Goal: Transaction & Acquisition: Purchase product/service

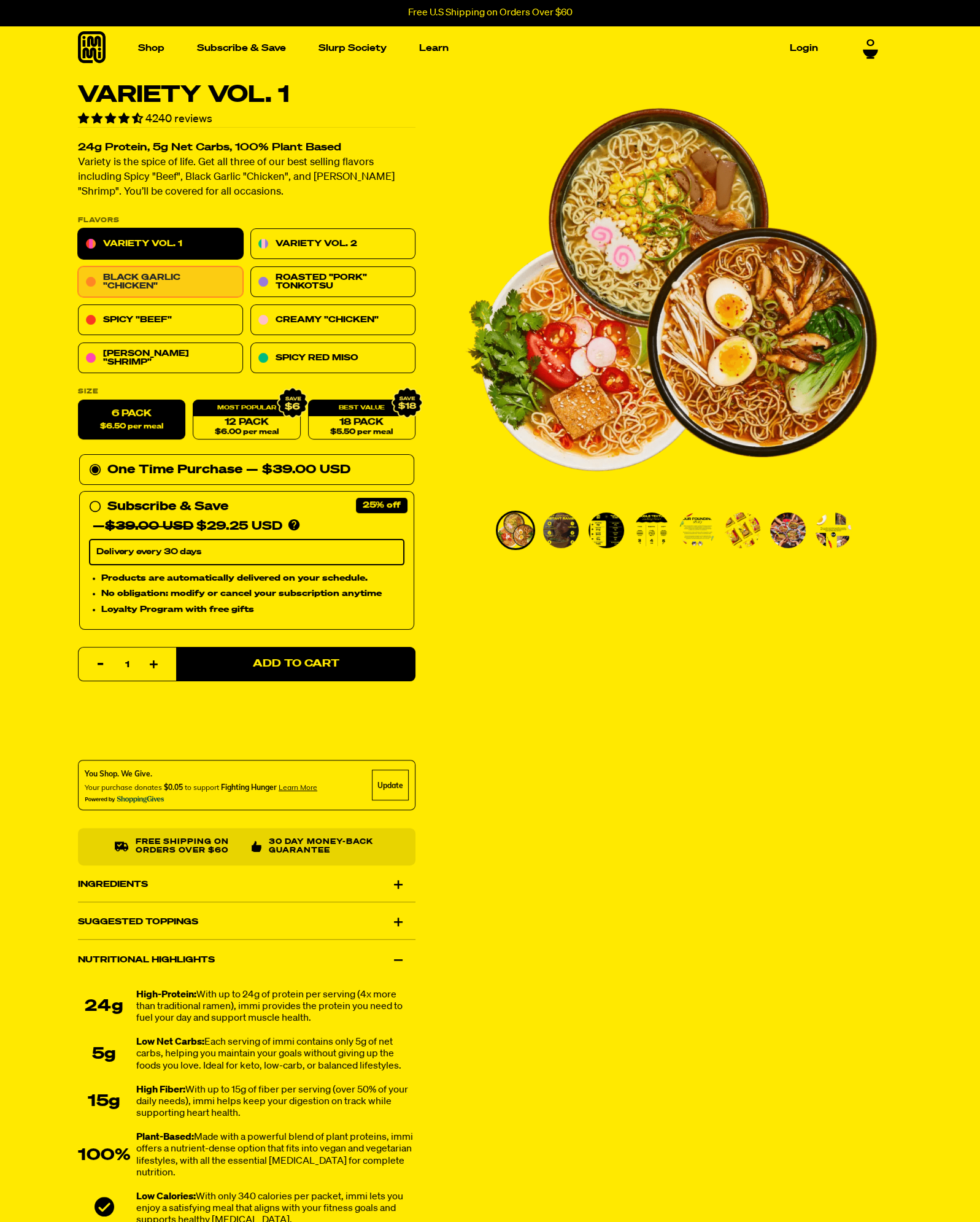
click at [186, 281] on link "Black Garlic "Chicken"" at bounding box center [160, 282] width 165 height 30
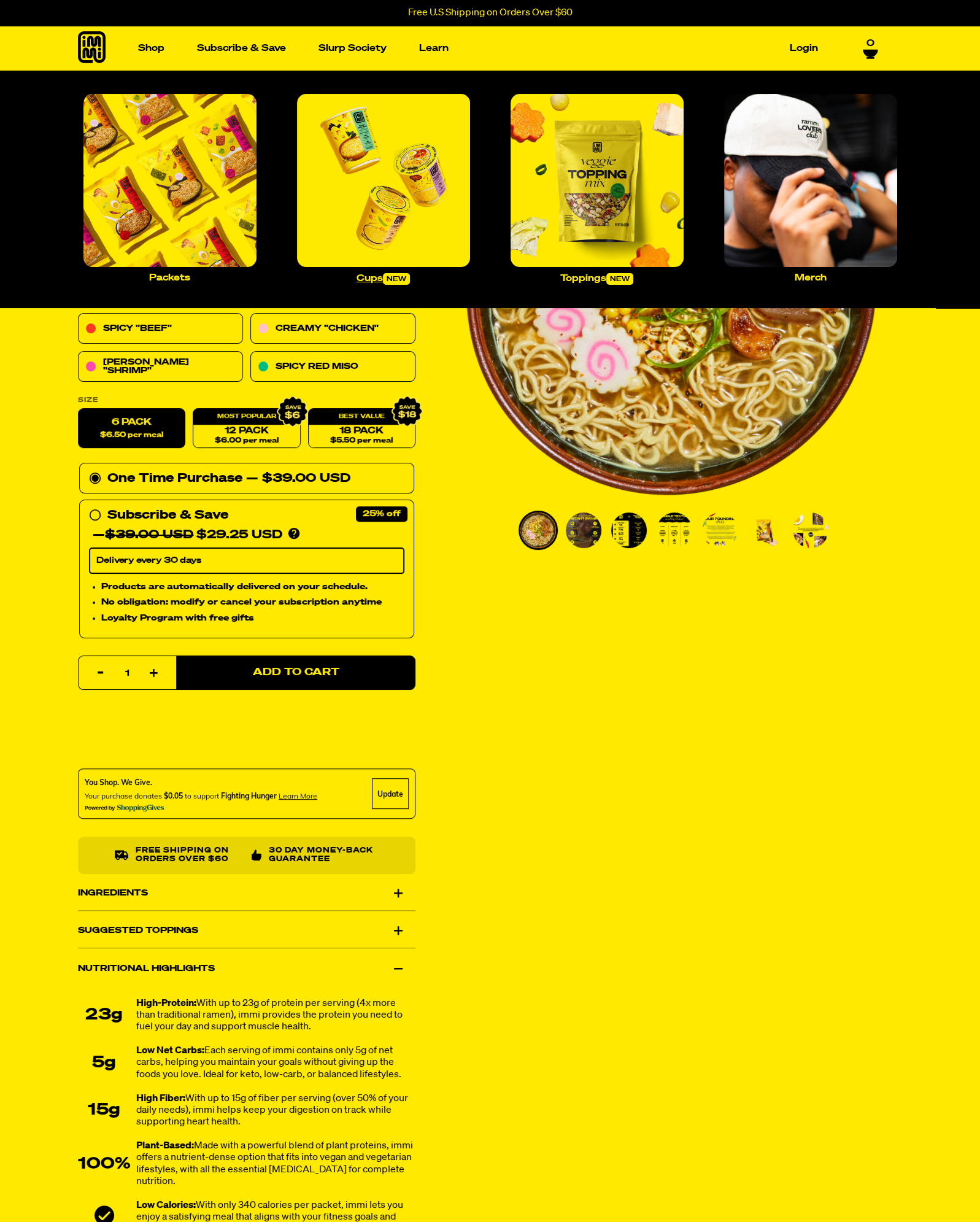
click at [403, 176] on img "Main navigation" at bounding box center [383, 180] width 173 height 173
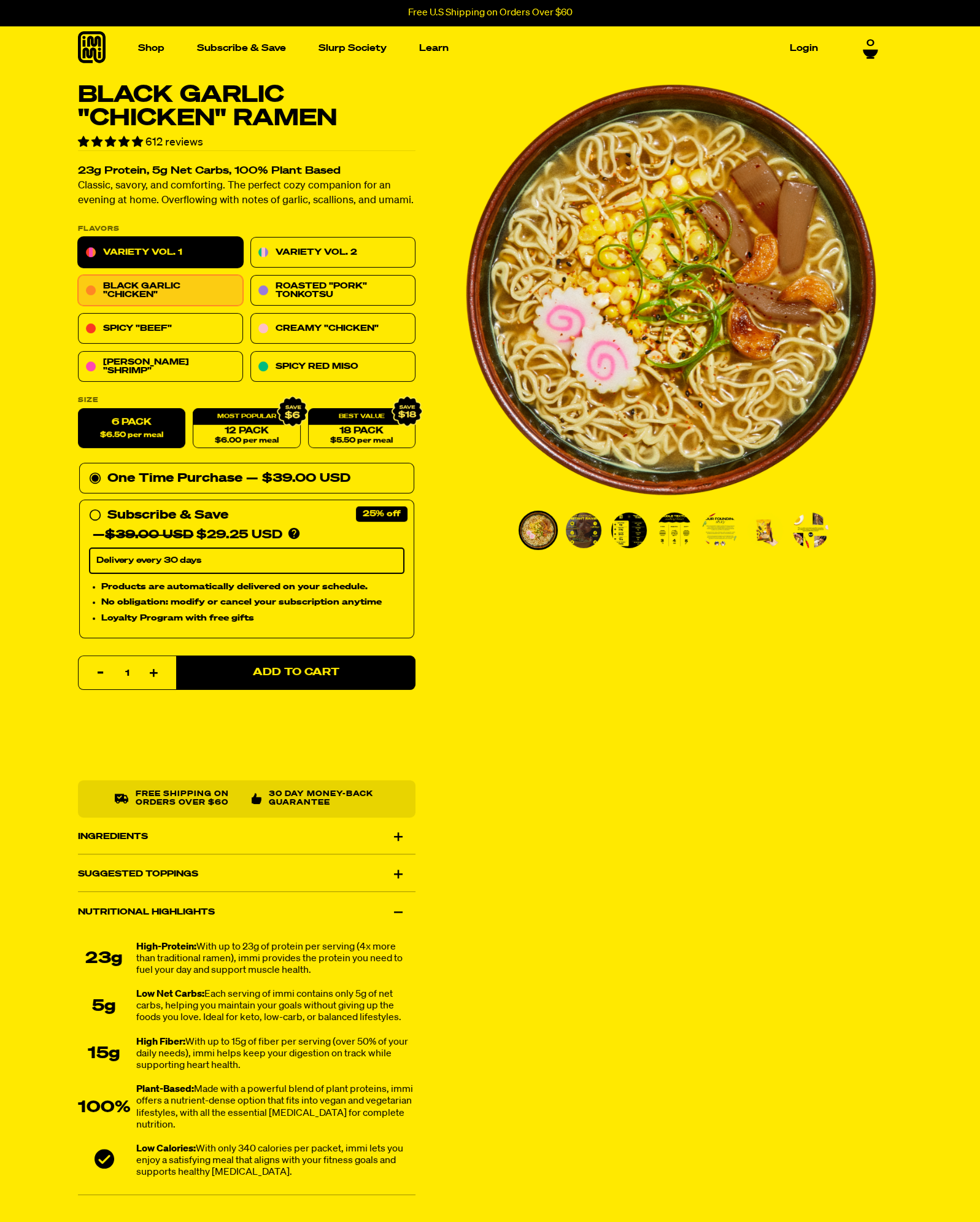
click at [148, 250] on link "Variety Vol. 1" at bounding box center [160, 252] width 165 height 30
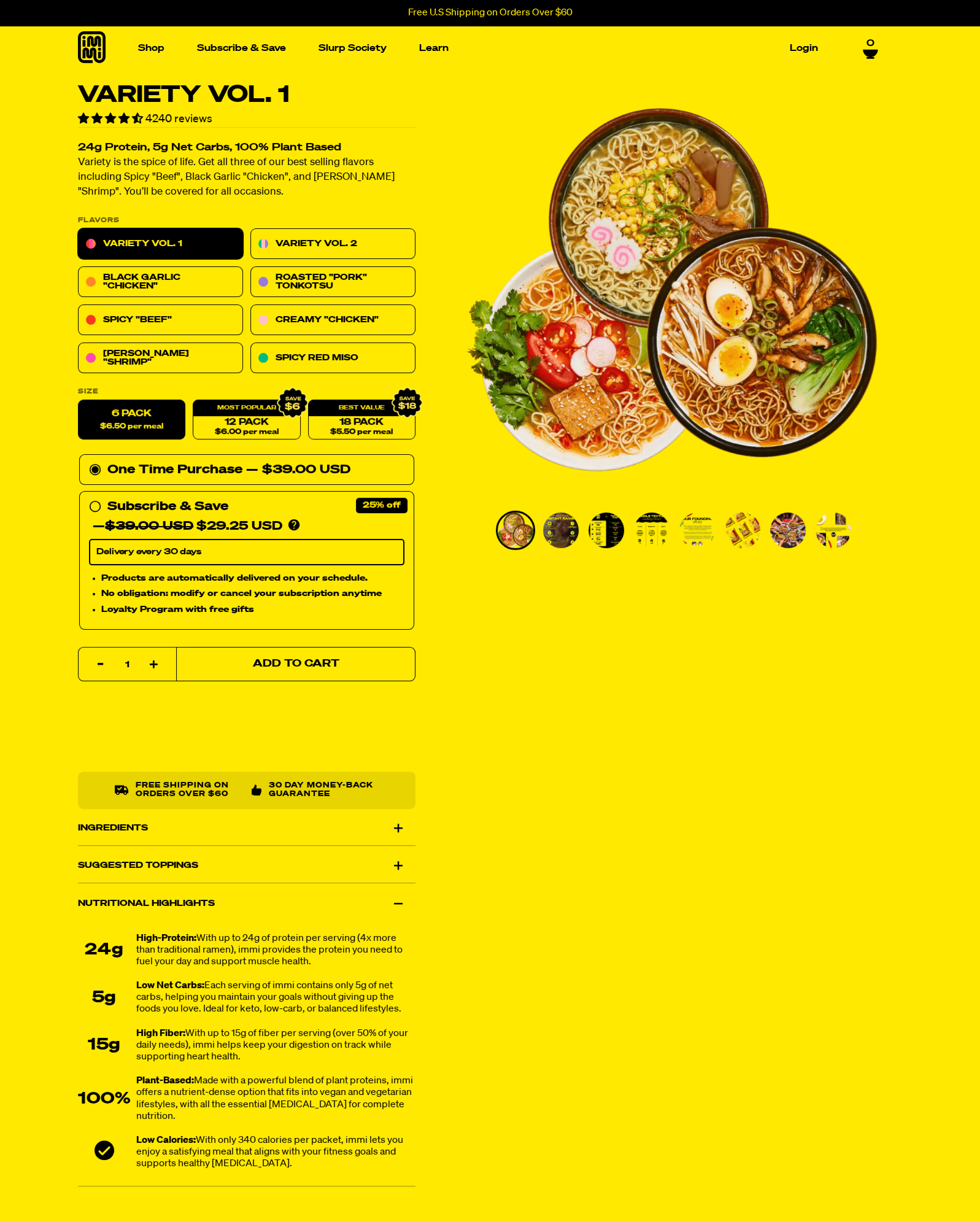
click at [313, 664] on span "Add to Cart" at bounding box center [295, 664] width 86 height 10
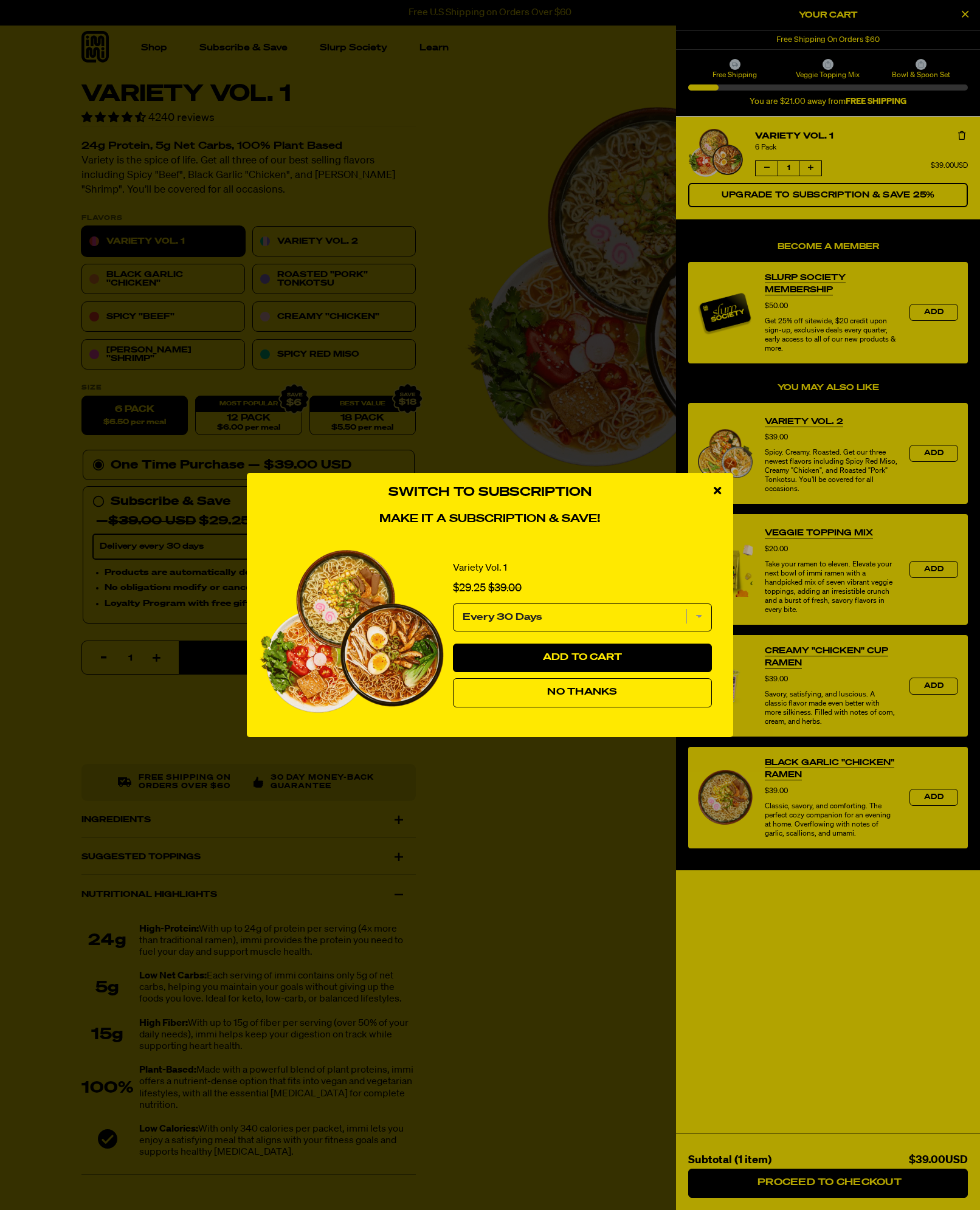
click at [583, 695] on span "No Thanks" at bounding box center [582, 692] width 70 height 10
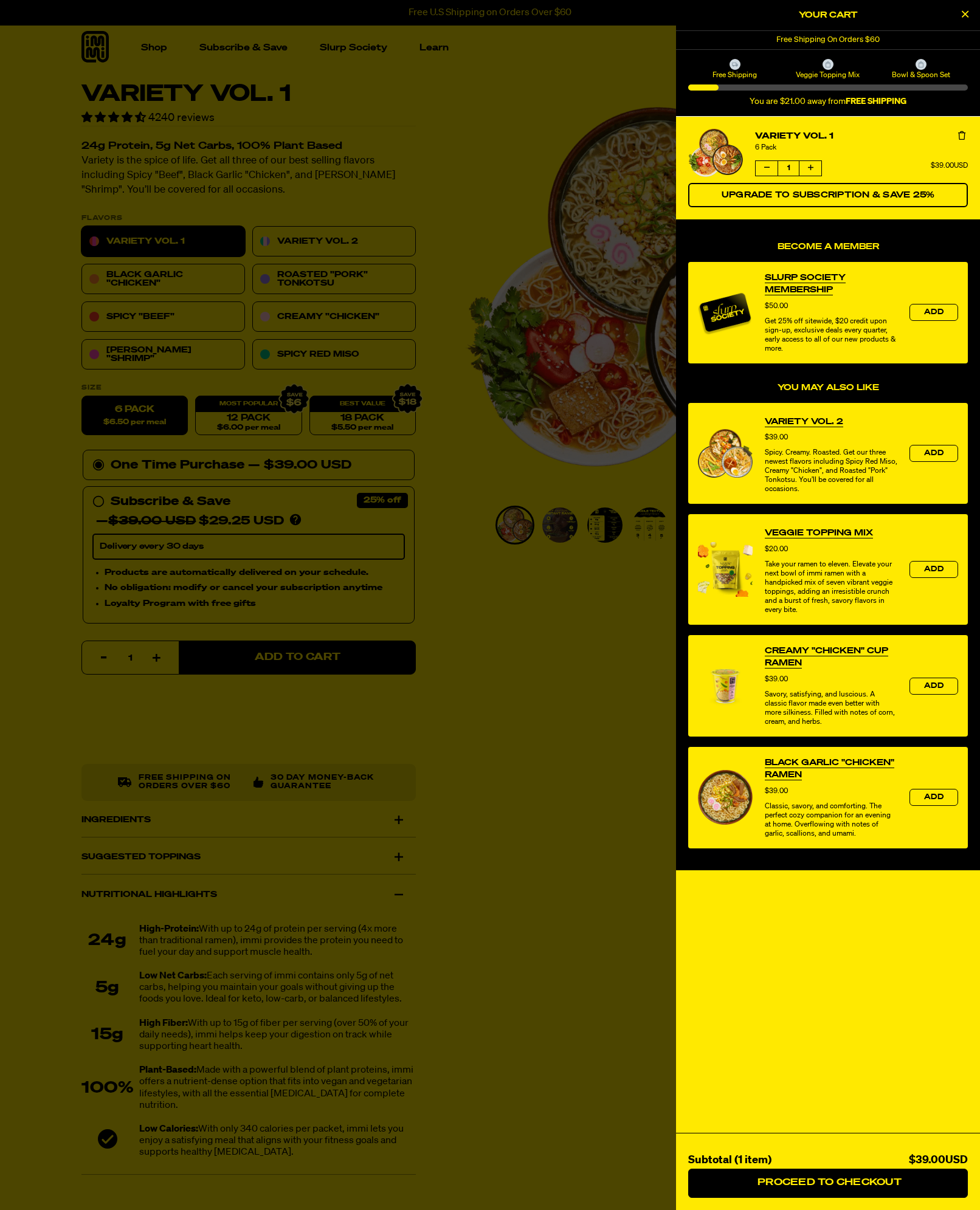
click at [291, 233] on div at bounding box center [490, 605] width 980 height 1210
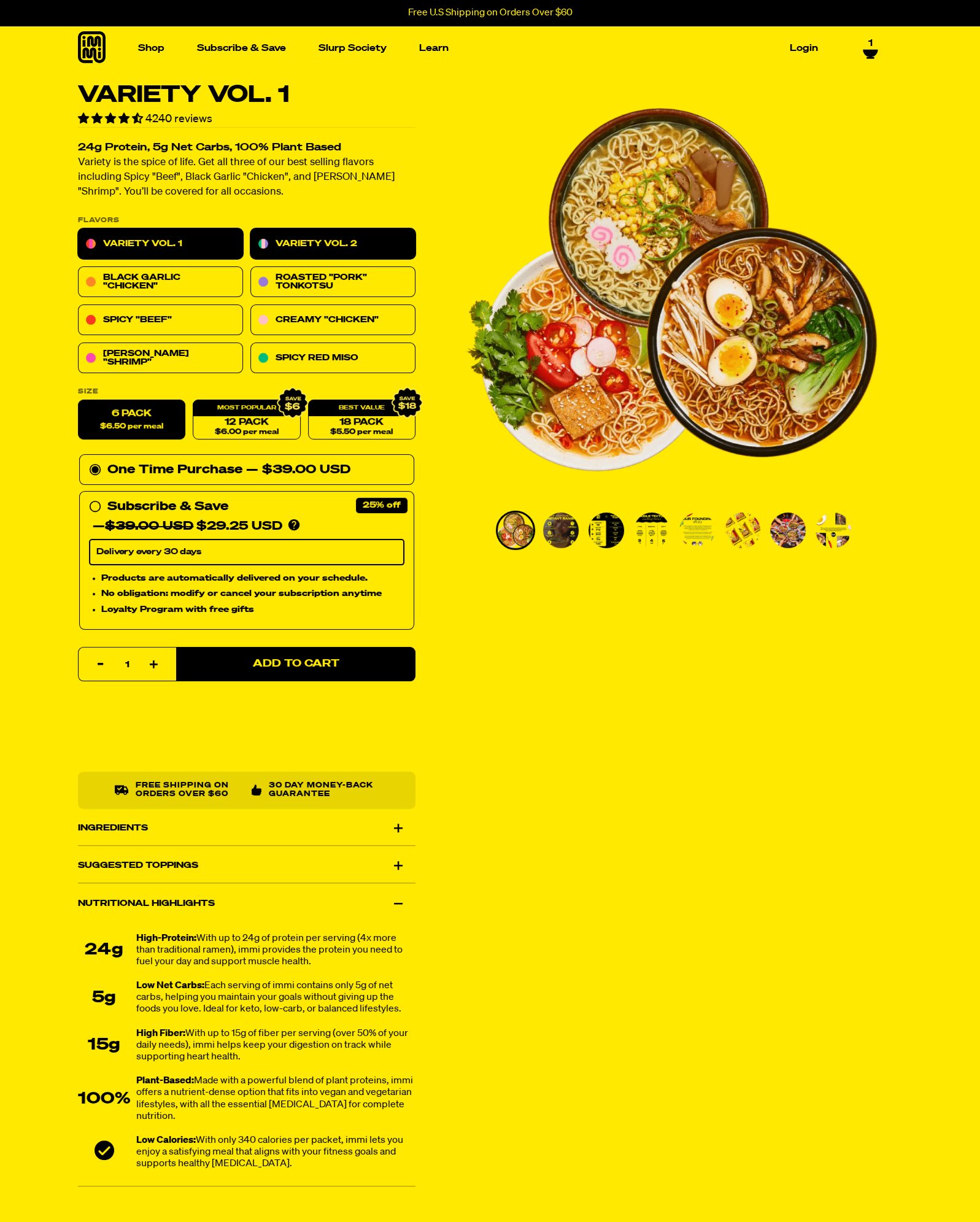
click at [324, 241] on link "Variety Vol. 2" at bounding box center [333, 243] width 165 height 30
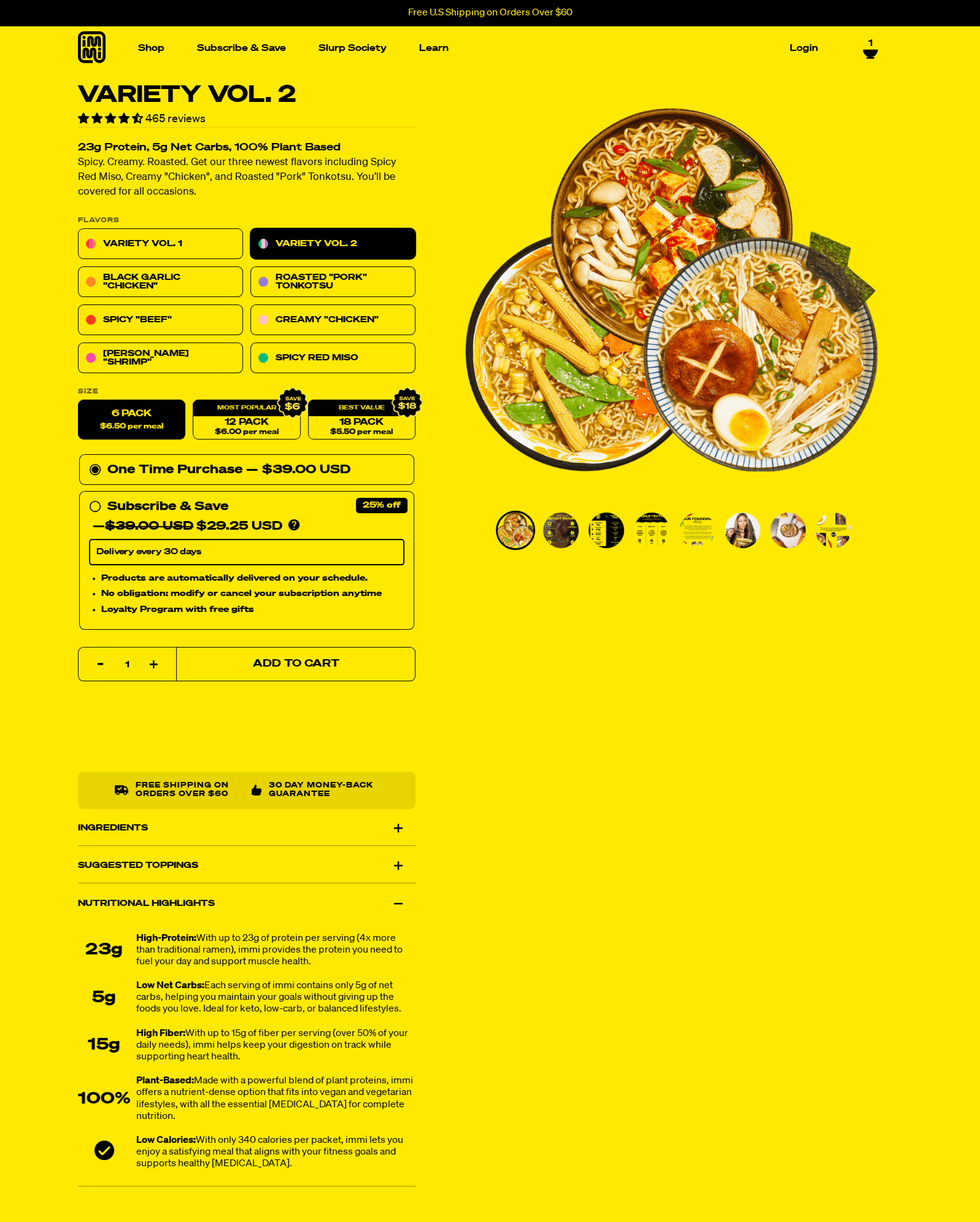
click at [291, 659] on span "Add to Cart" at bounding box center [295, 664] width 86 height 10
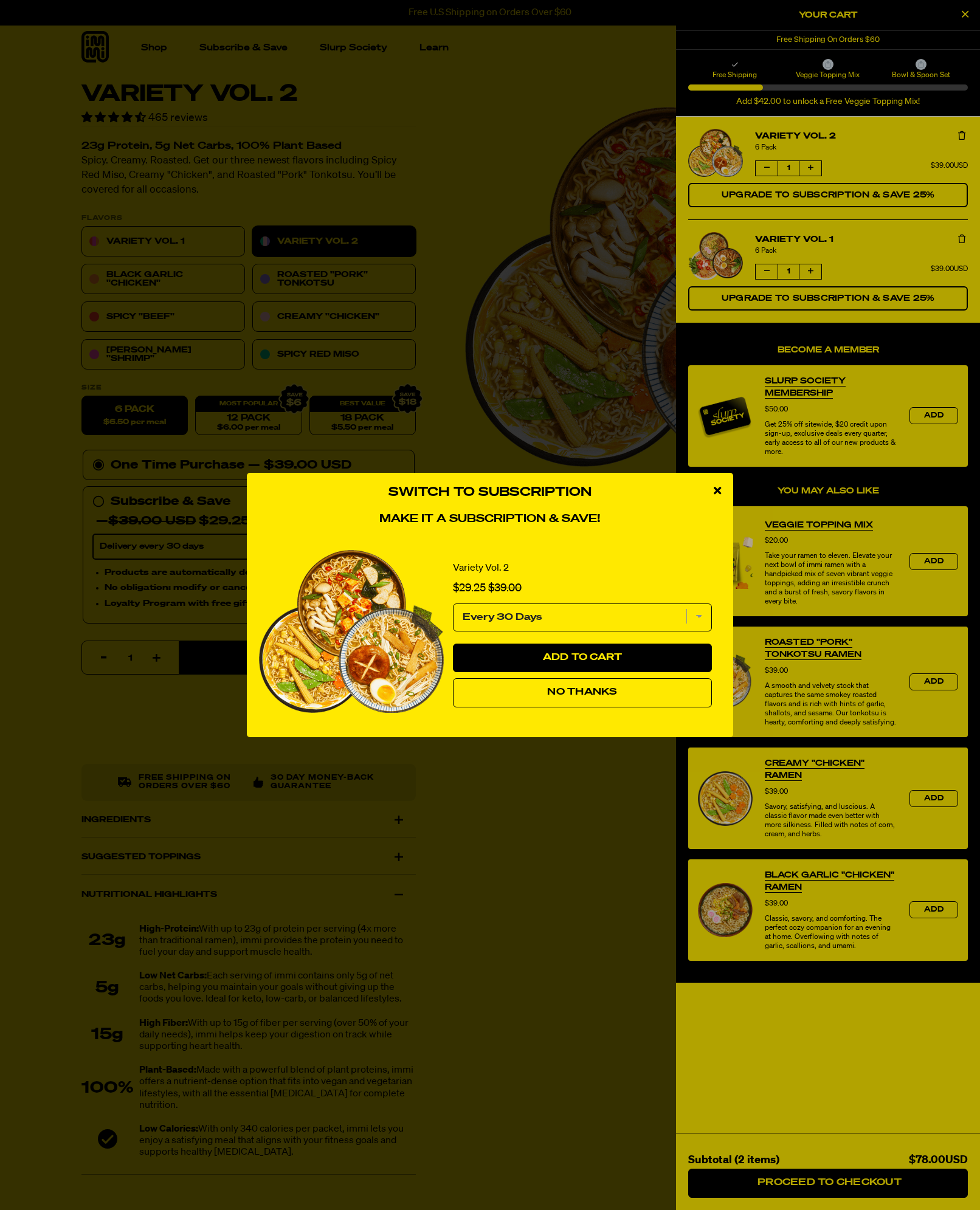
click at [716, 489] on icon "close modal" at bounding box center [717, 491] width 7 height 11
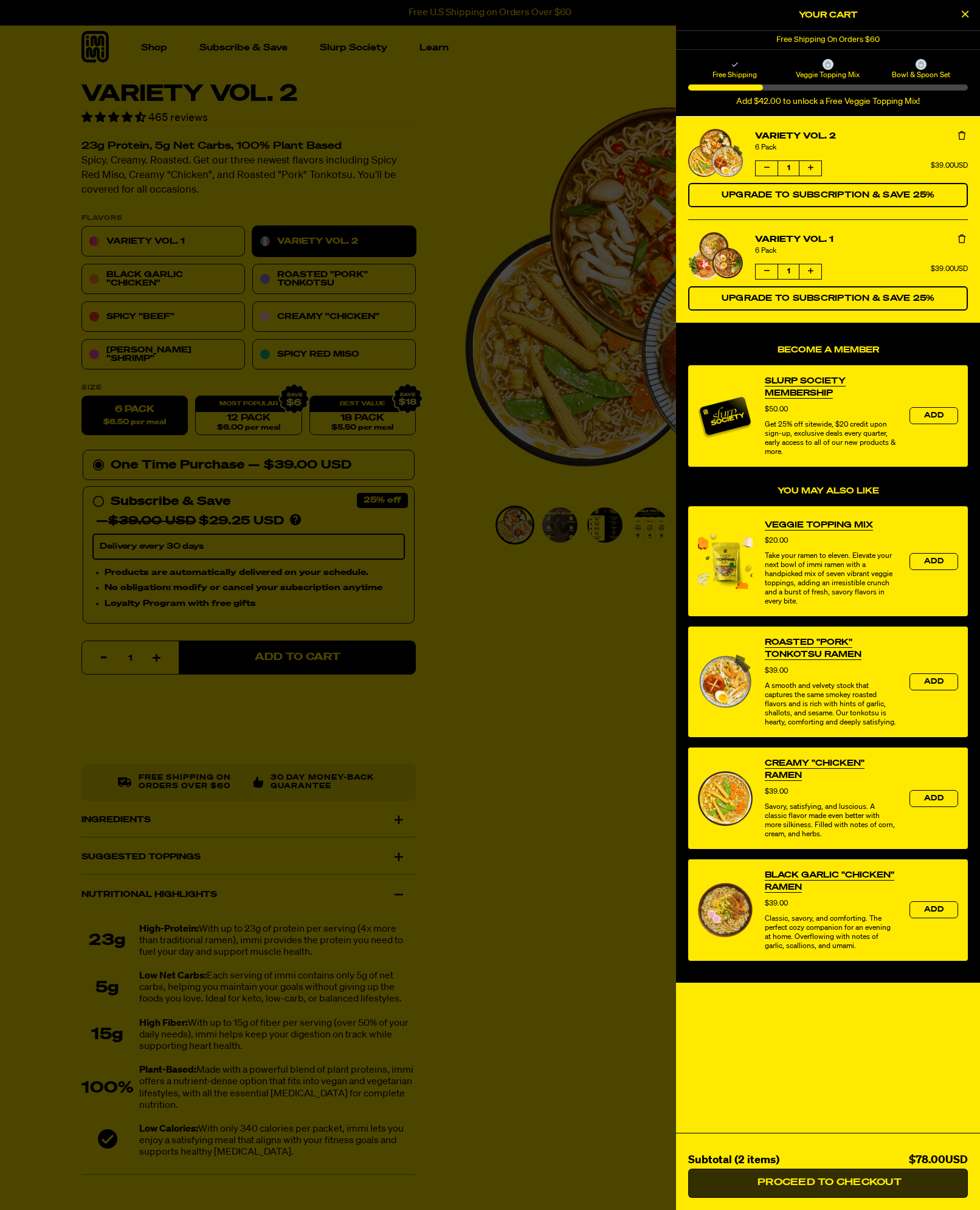
click at [824, 1176] on button "Proceed to Checkout" at bounding box center [827, 1183] width 280 height 29
